Goal: Information Seeking & Learning: Find specific fact

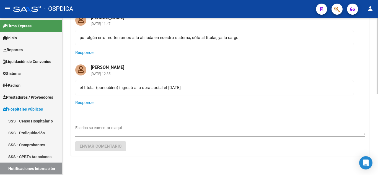
scroll to position [168, 0]
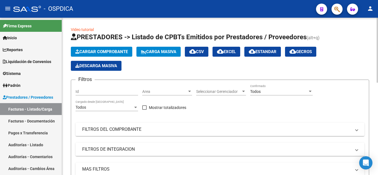
scroll to position [172, 0]
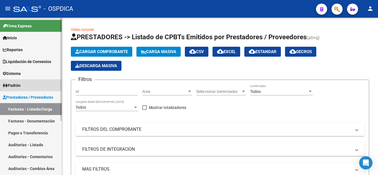
click at [33, 85] on link "Padrón" at bounding box center [31, 85] width 62 height 12
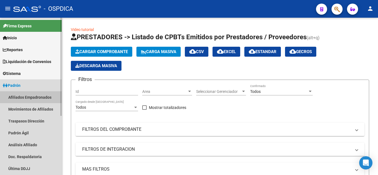
click at [37, 97] on link "Afiliados Empadronados" at bounding box center [31, 97] width 62 height 12
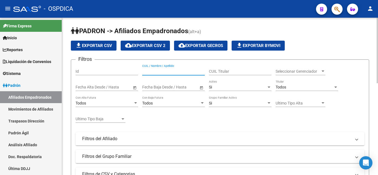
click at [176, 70] on input "CUIL / Nombre / Apellido" at bounding box center [173, 71] width 63 height 5
paste input "17344212"
type input "17344212"
click at [315, 72] on span "Seleccionar Gerenciador" at bounding box center [298, 71] width 45 height 5
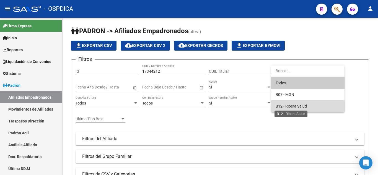
click at [305, 108] on span "B12 - Ribera Salud" at bounding box center [291, 106] width 31 height 4
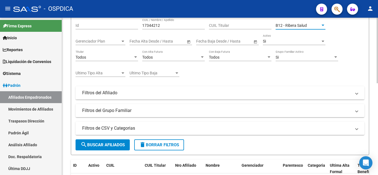
scroll to position [55, 0]
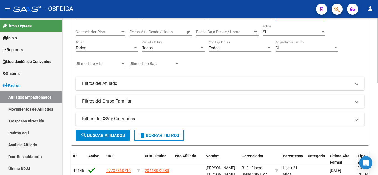
click at [115, 133] on span "search Buscar Afiliados" at bounding box center [103, 135] width 44 height 5
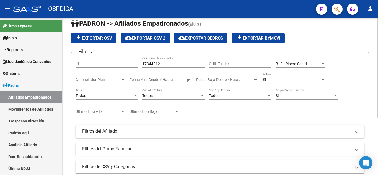
scroll to position [0, 0]
